Goal: Information Seeking & Learning: Learn about a topic

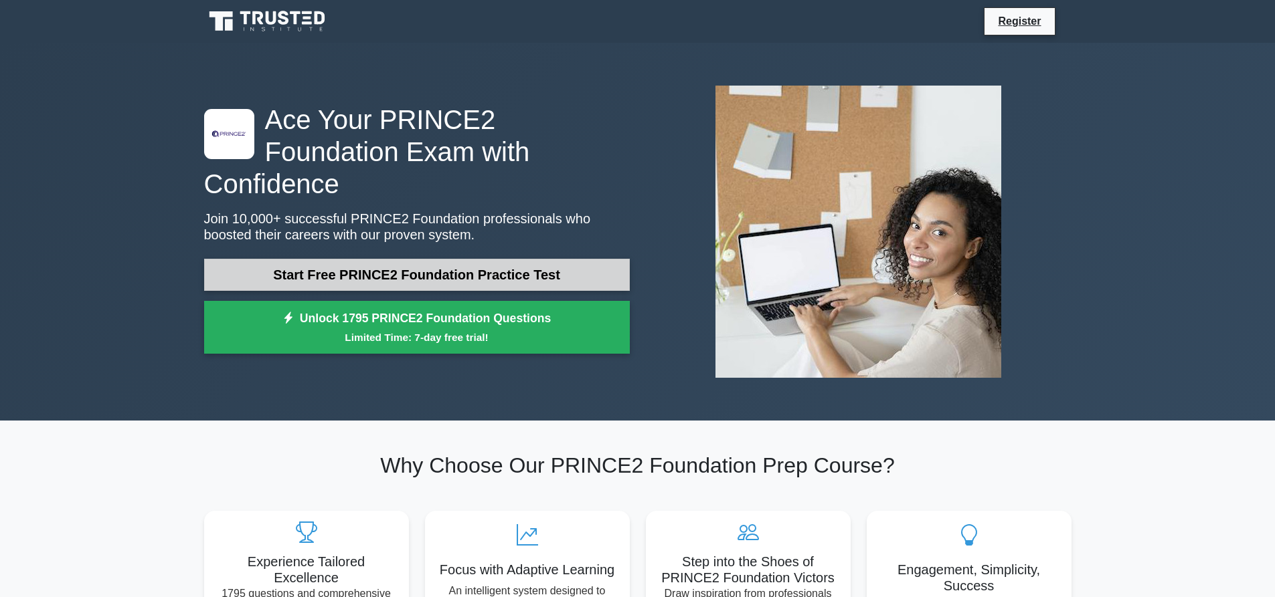
click at [510, 259] on link "Start Free PRINCE2 Foundation Practice Test" at bounding box center [417, 275] width 426 height 32
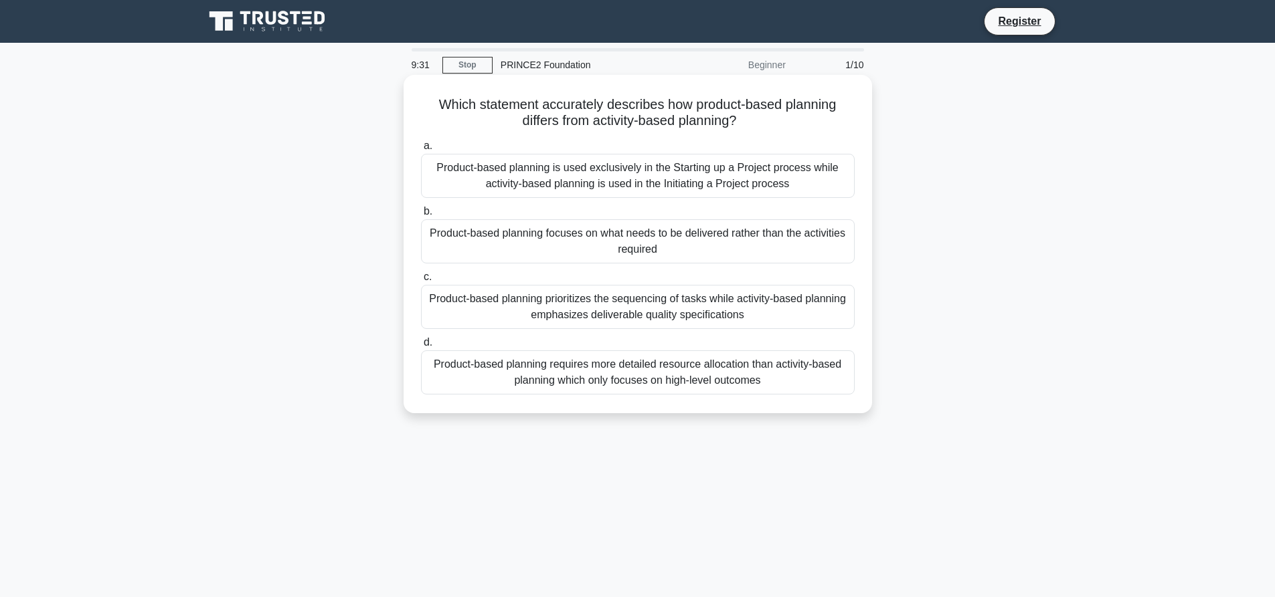
click at [695, 171] on div "Product-based planning is used exclusively in the Starting up a Project process…" at bounding box center [638, 176] width 434 height 44
click at [421, 151] on input "a. Product-based planning is used exclusively in the Starting up a Project proc…" at bounding box center [421, 146] width 0 height 9
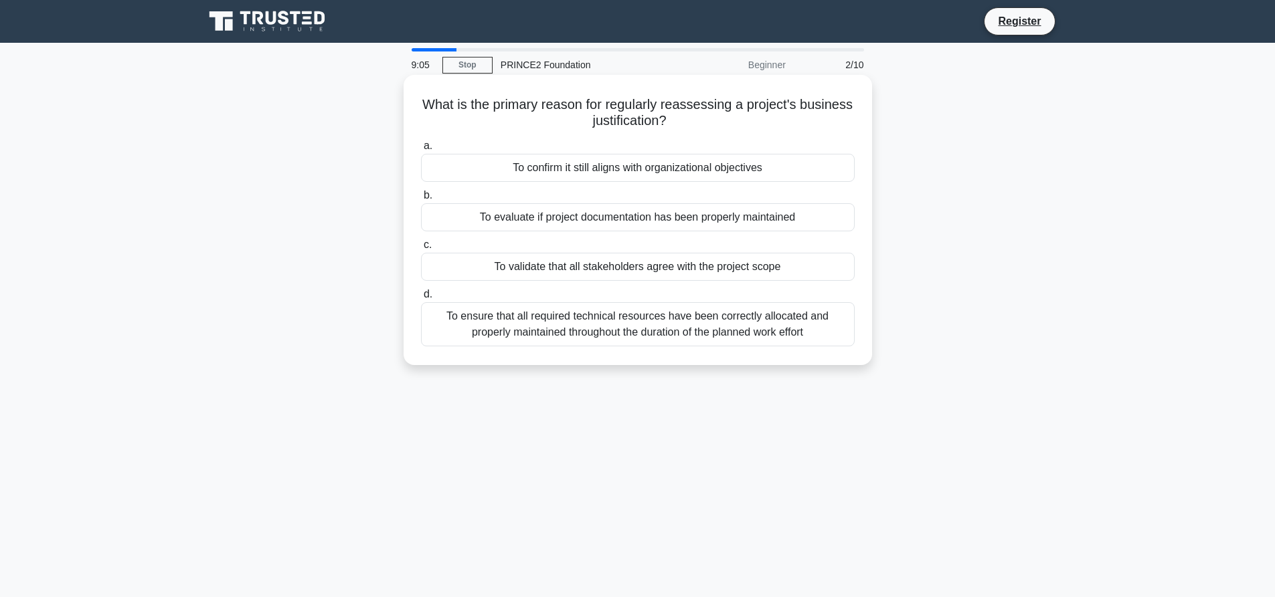
click at [587, 322] on div "To ensure that all required technical resources have been correctly allocated a…" at bounding box center [638, 324] width 434 height 44
click at [421, 299] on input "d. To ensure that all required technical resources have been correctly allocate…" at bounding box center [421, 294] width 0 height 9
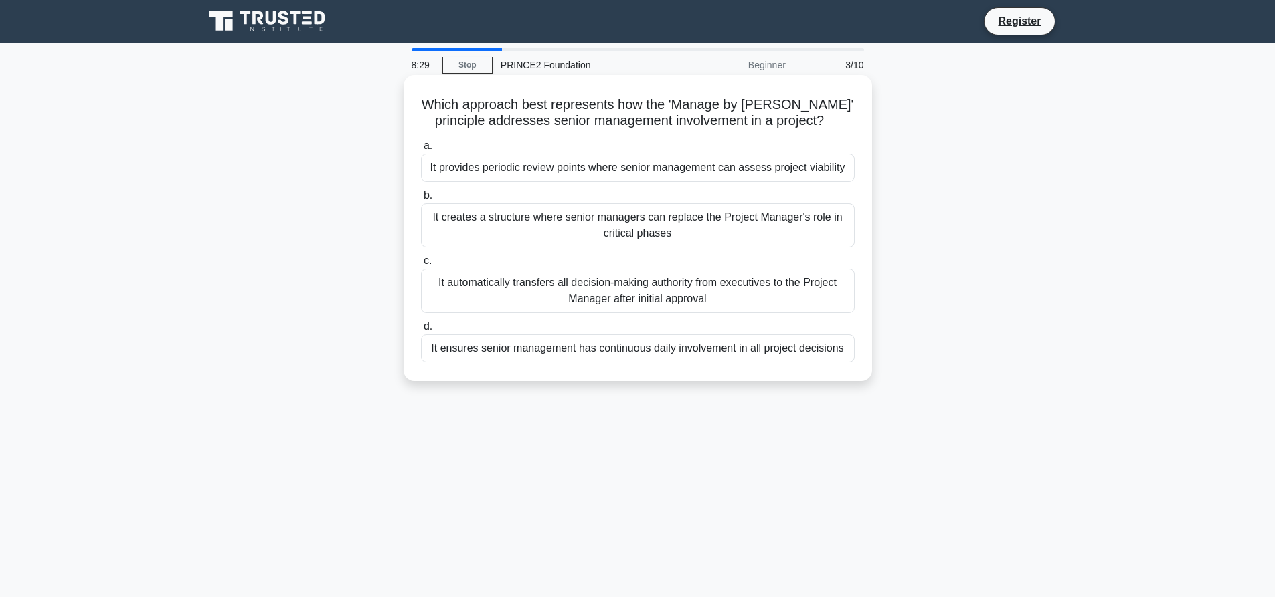
click at [635, 298] on div "It automatically transfers all decision-making authority from executives to the…" at bounding box center [638, 291] width 434 height 44
click at [421, 266] on input "c. It automatically transfers all decision-making authority from executives to …" at bounding box center [421, 261] width 0 height 9
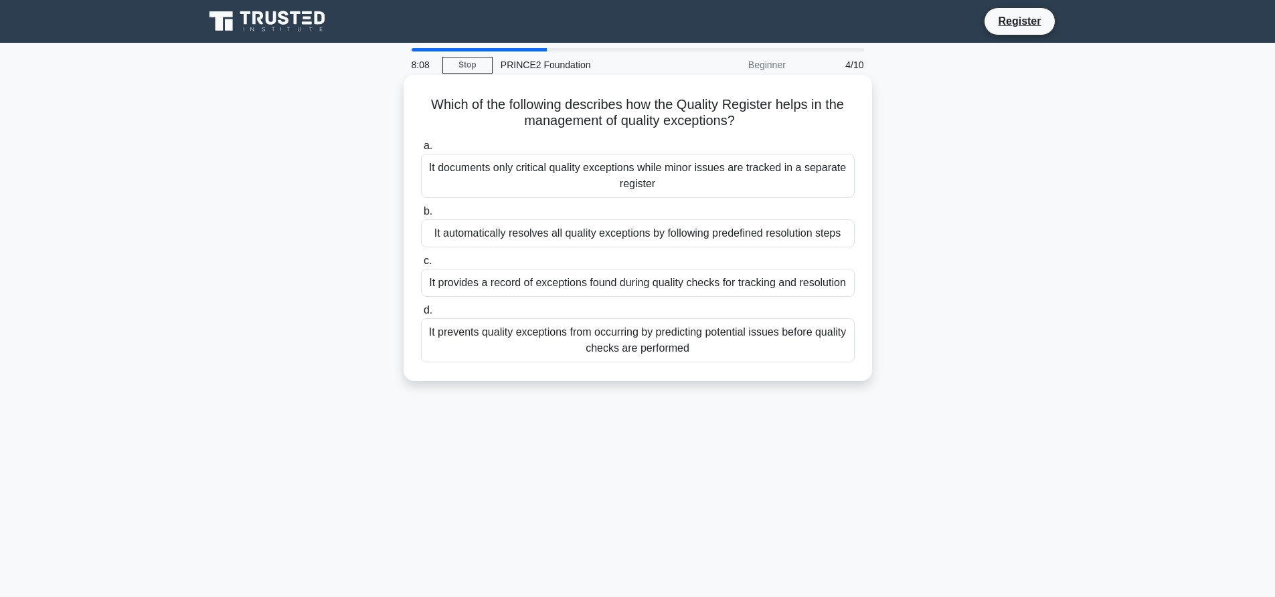
click at [672, 339] on div "It prevents quality exceptions from occurring by predicting potential issues be…" at bounding box center [638, 340] width 434 height 44
click at [421, 315] on input "d. It prevents quality exceptions from occurring by predicting potential issues…" at bounding box center [421, 310] width 0 height 9
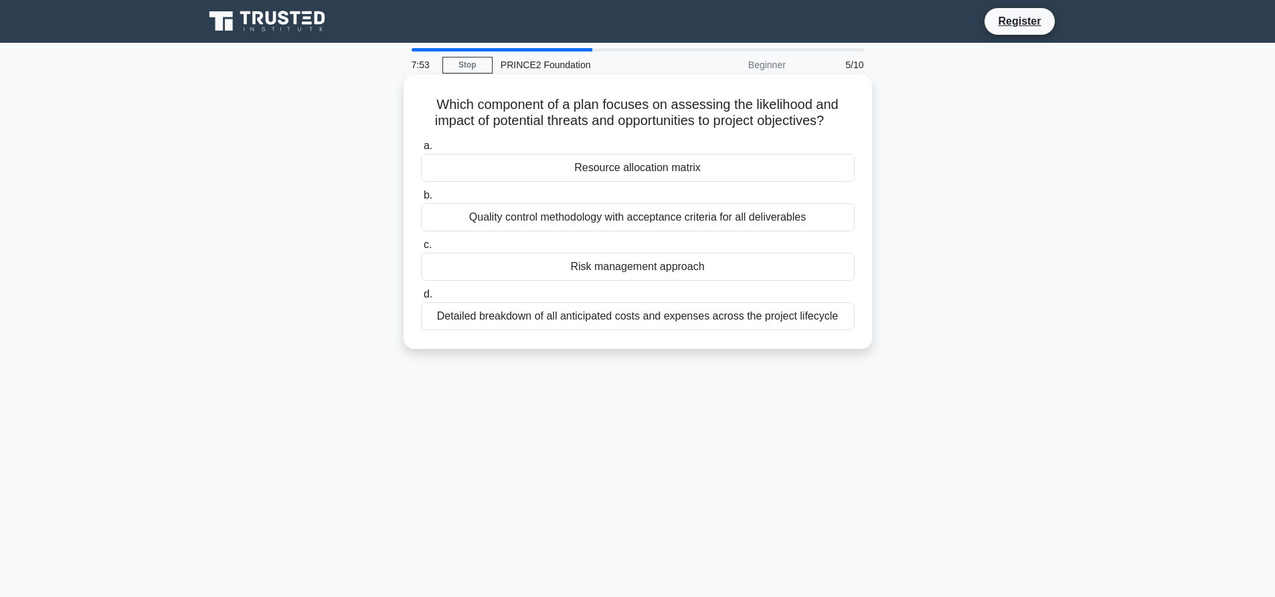
click at [543, 215] on div "Quality control methodology with acceptance criteria for all deliverables" at bounding box center [638, 217] width 434 height 28
click at [421, 200] on input "b. Quality control methodology with acceptance criteria for all deliverables" at bounding box center [421, 195] width 0 height 9
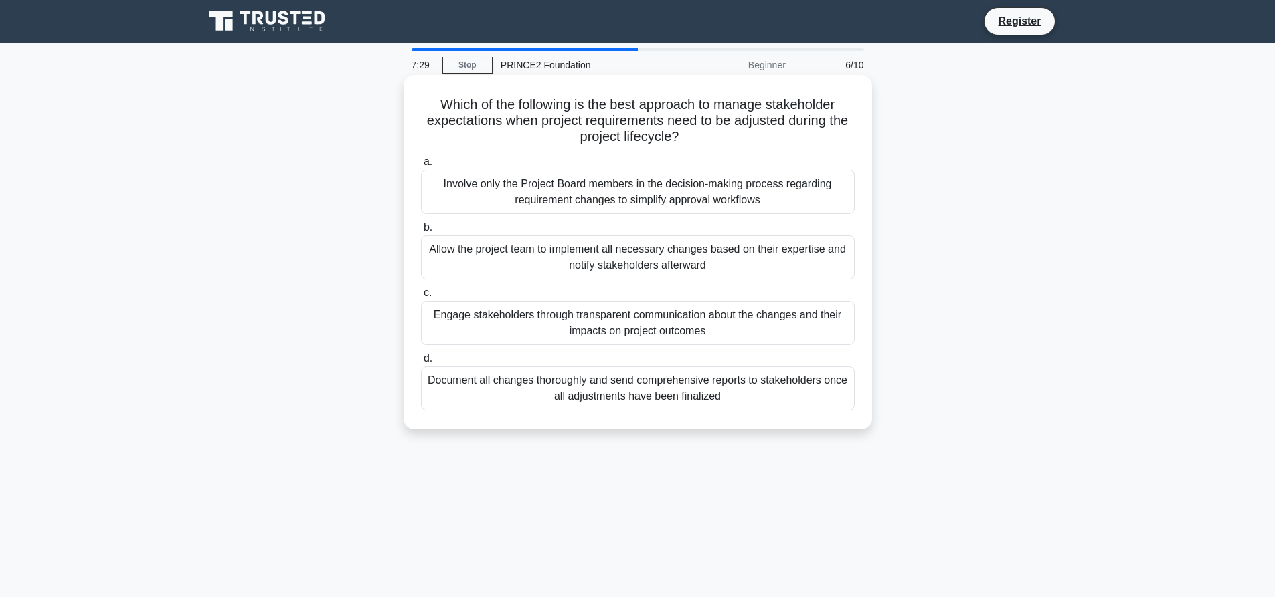
click at [595, 264] on div "Allow the project team to implement all necessary changes based on their expert…" at bounding box center [638, 258] width 434 height 44
click at [421, 232] on input "b. Allow the project team to implement all necessary changes based on their exp…" at bounding box center [421, 227] width 0 height 9
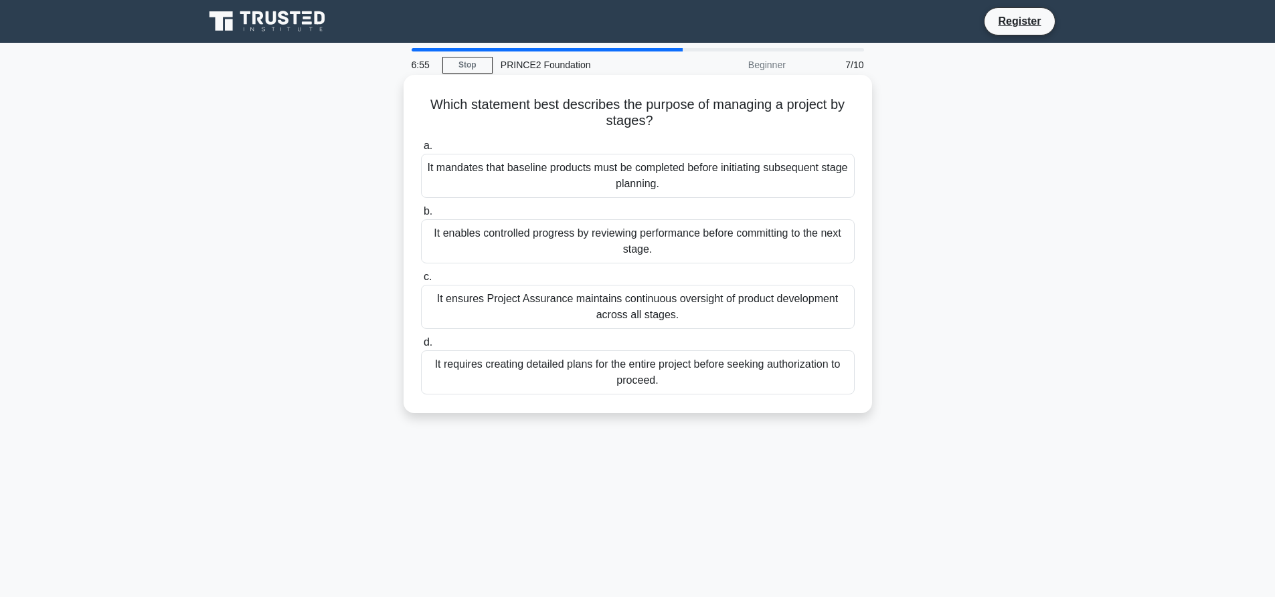
click at [599, 173] on div "It mandates that baseline products must be completed before initiating subseque…" at bounding box center [638, 176] width 434 height 44
click at [421, 151] on input "a. It mandates that baseline products must be completed before initiating subse…" at bounding box center [421, 146] width 0 height 9
drag, startPoint x: 614, startPoint y: 169, endPoint x: 639, endPoint y: 202, distance: 41.1
click at [625, 193] on div "a. They should be stored in the project files until the Project Board requests …" at bounding box center [638, 266] width 450 height 262
click at [582, 167] on div "They should be stored in the project files until the Project Board requests acc…" at bounding box center [638, 176] width 434 height 44
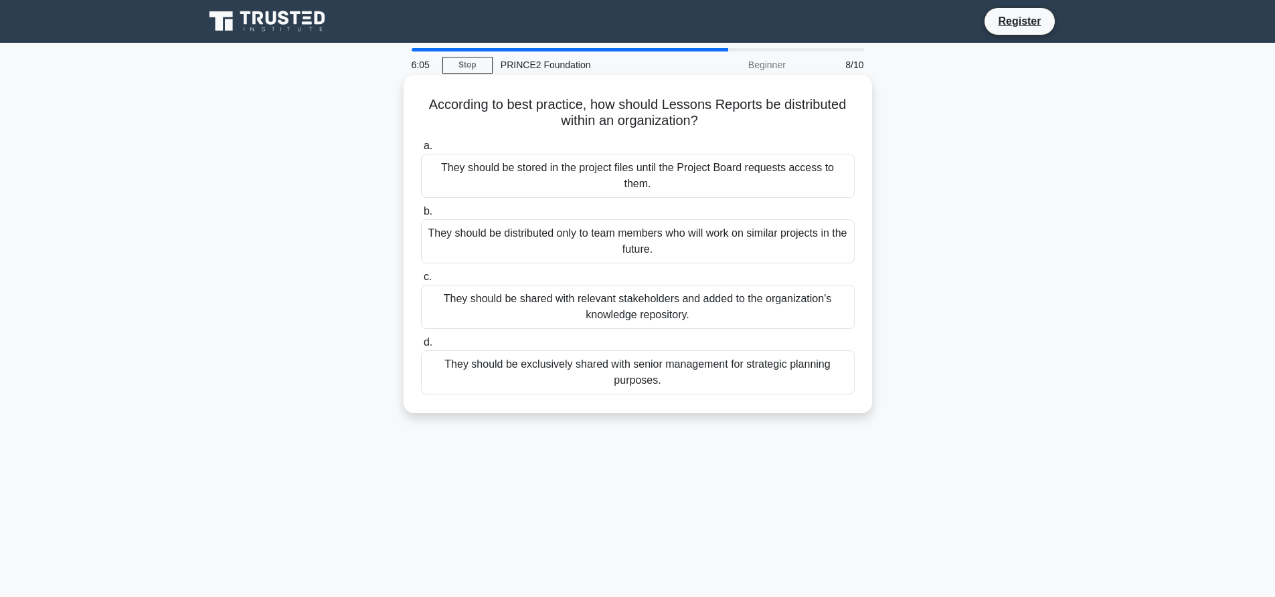
click at [421, 151] on input "a. They should be stored in the project files until the Project Board requests …" at bounding box center [421, 146] width 0 height 9
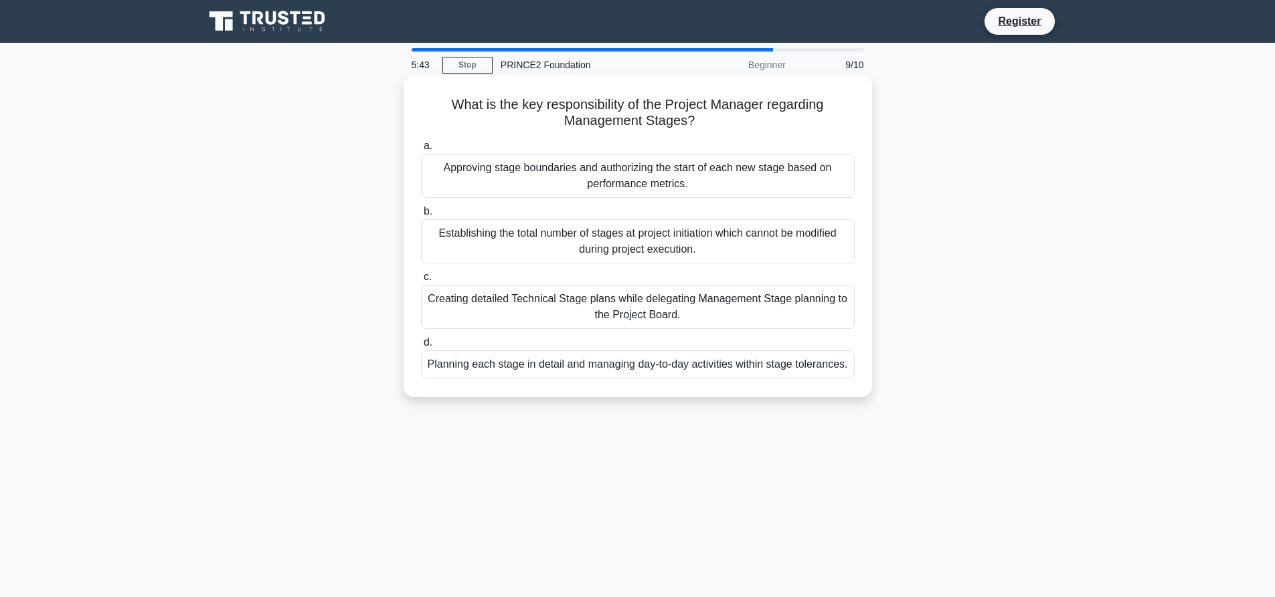
click at [675, 364] on div "Planning each stage in detail and managing day-to-day activities within stage t…" at bounding box center [638, 365] width 434 height 28
click at [421, 347] on input "d. Planning each stage in detail and managing day-to-day activities within stag…" at bounding box center [421, 343] width 0 height 9
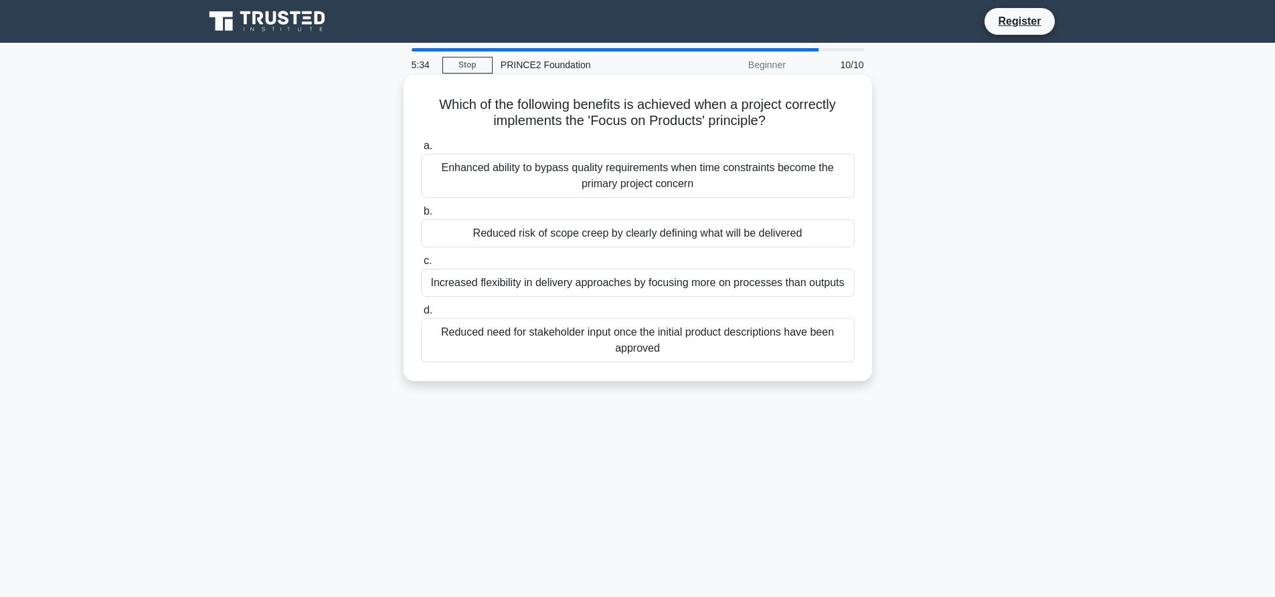
click at [739, 337] on div "Reduced need for stakeholder input once the initial product descriptions have b…" at bounding box center [638, 340] width 434 height 44
click at [421, 315] on input "d. Reduced need for stakeholder input once the initial product descriptions hav…" at bounding box center [421, 310] width 0 height 9
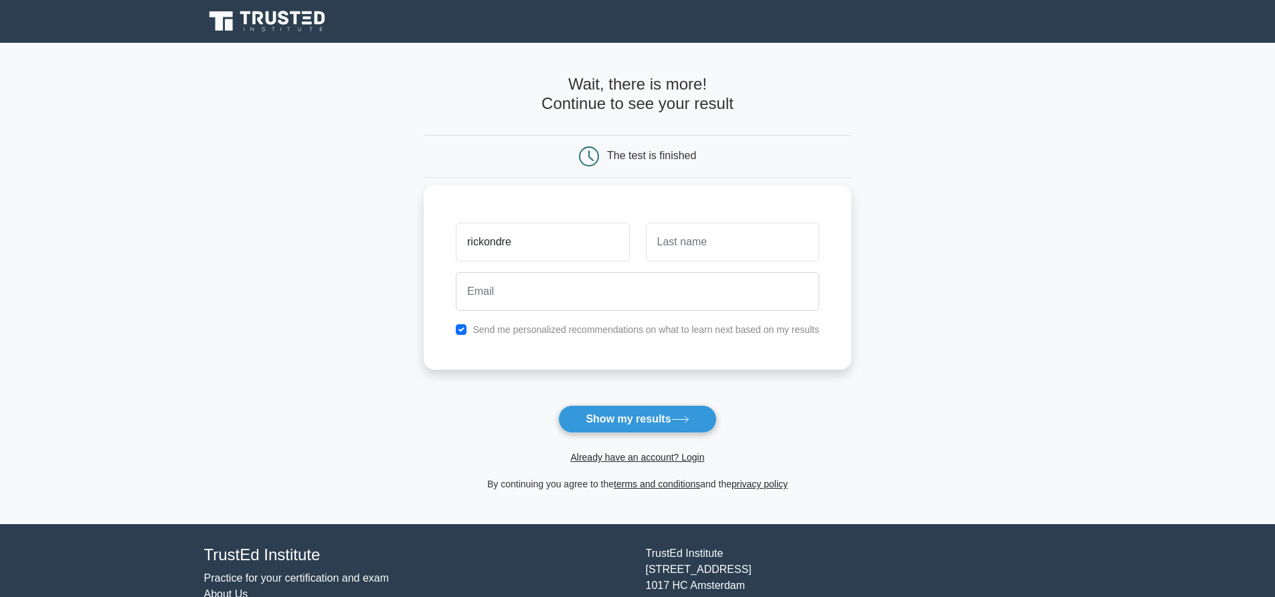
type input "rickondre"
click at [711, 253] on input "text" at bounding box center [732, 242] width 173 height 39
type input "[PERSON_NAME]"
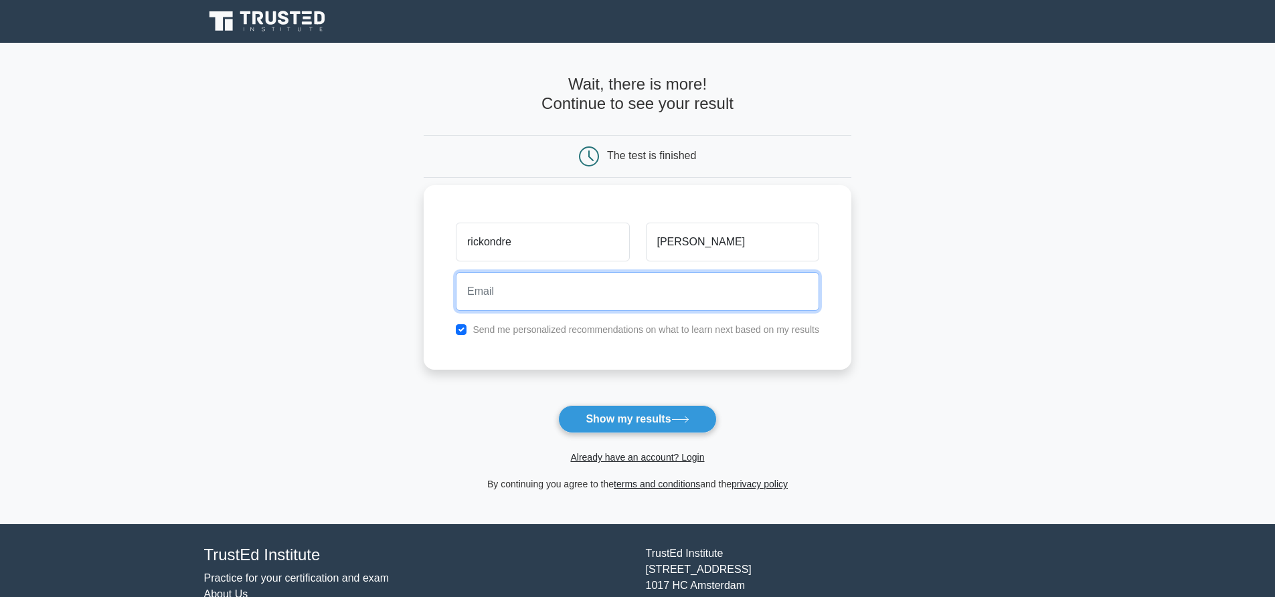
click at [670, 293] on input "email" at bounding box center [637, 291] width 363 height 39
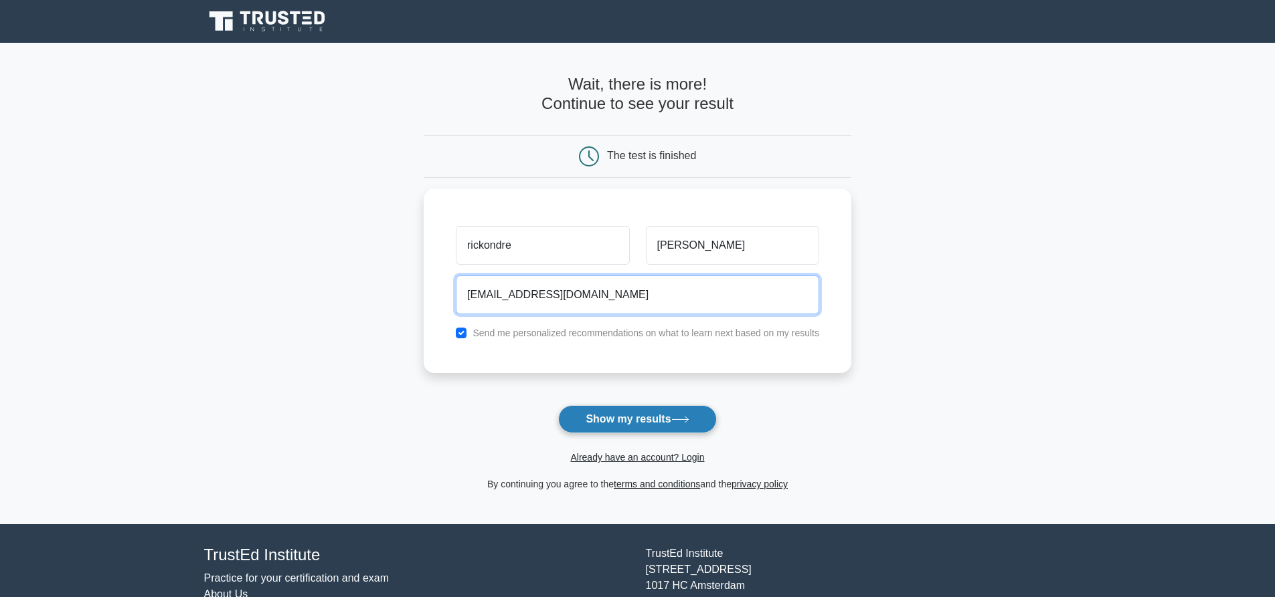
type input "[EMAIL_ADDRESS][DOMAIN_NAME]"
click at [670, 417] on button "Show my results" at bounding box center [637, 419] width 158 height 28
